Goal: Transaction & Acquisition: Purchase product/service

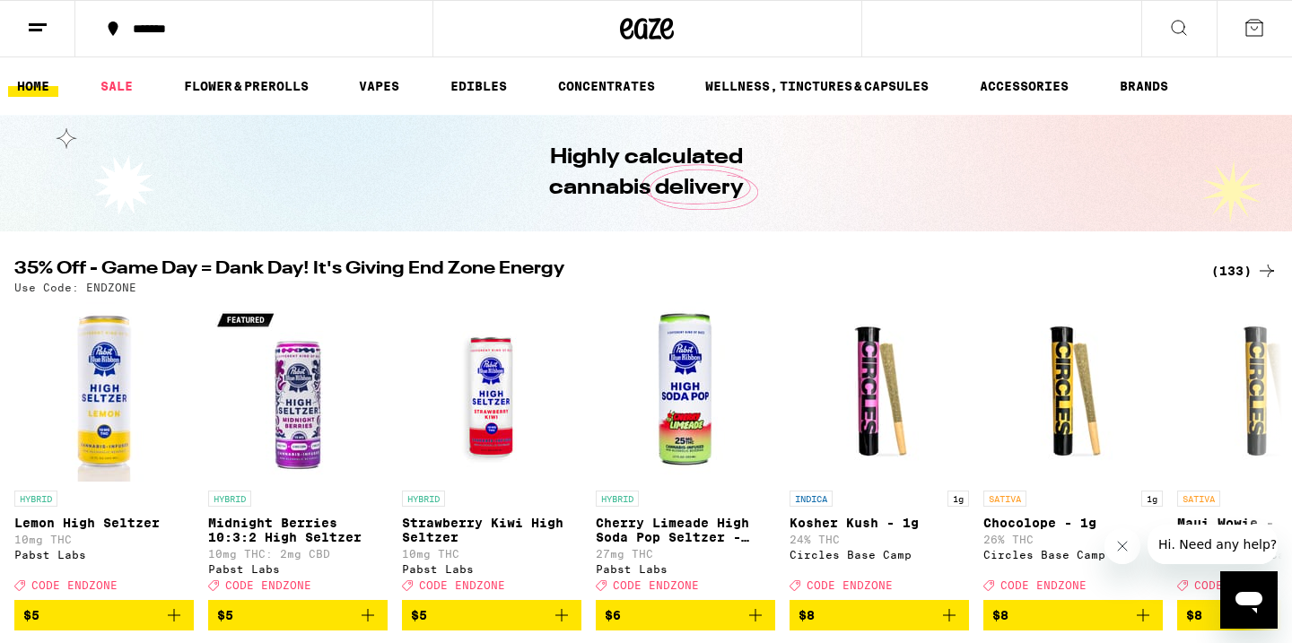
click at [647, 35] on icon at bounding box center [647, 29] width 54 height 32
click at [491, 83] on link "EDIBLES" at bounding box center [478, 86] width 74 height 22
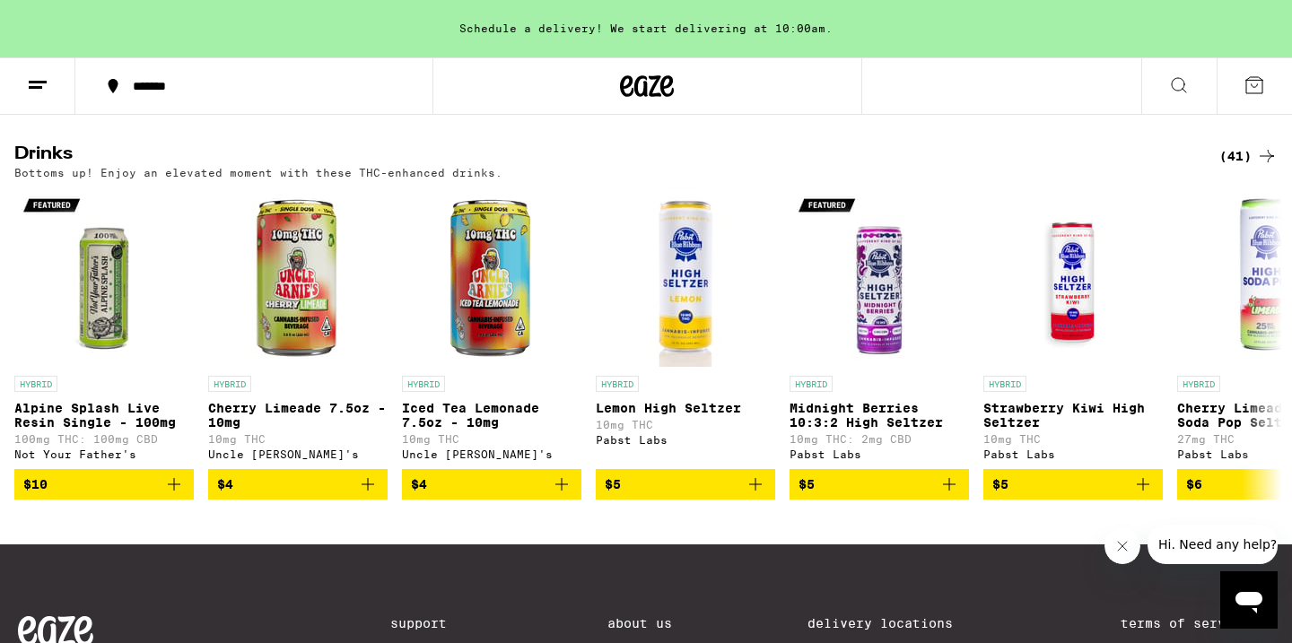
scroll to position [967, 0]
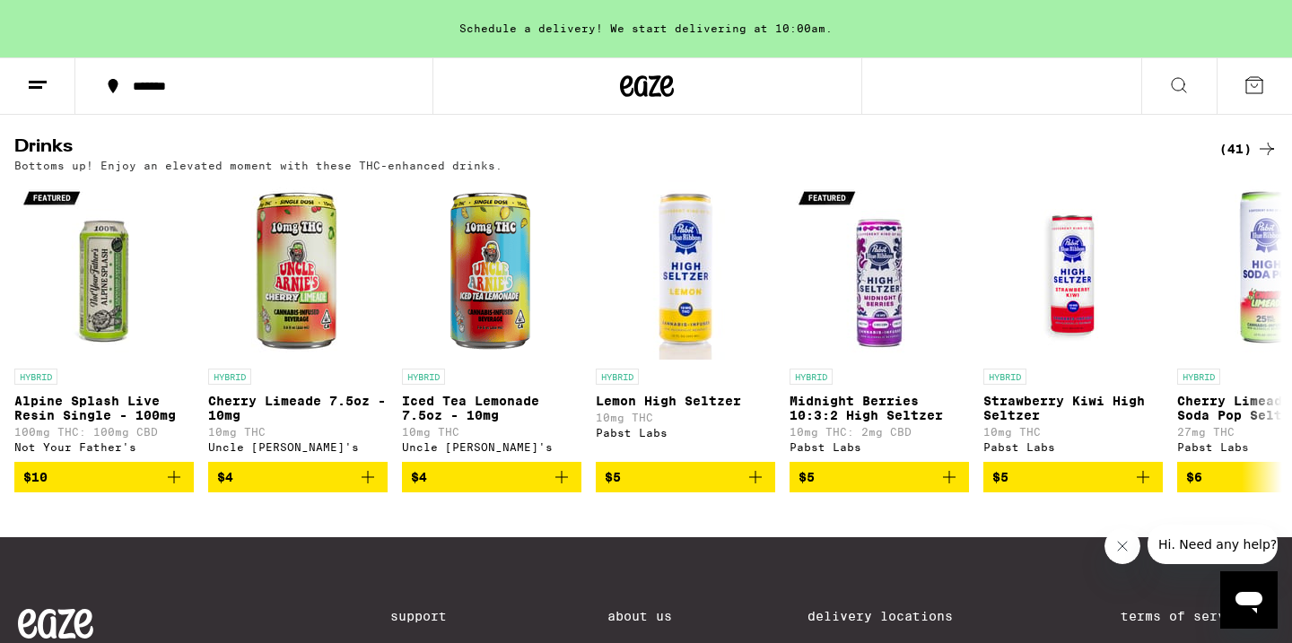
click at [1244, 160] on div "(41)" at bounding box center [1248, 149] width 58 height 22
